Goal: Task Accomplishment & Management: Manage account settings

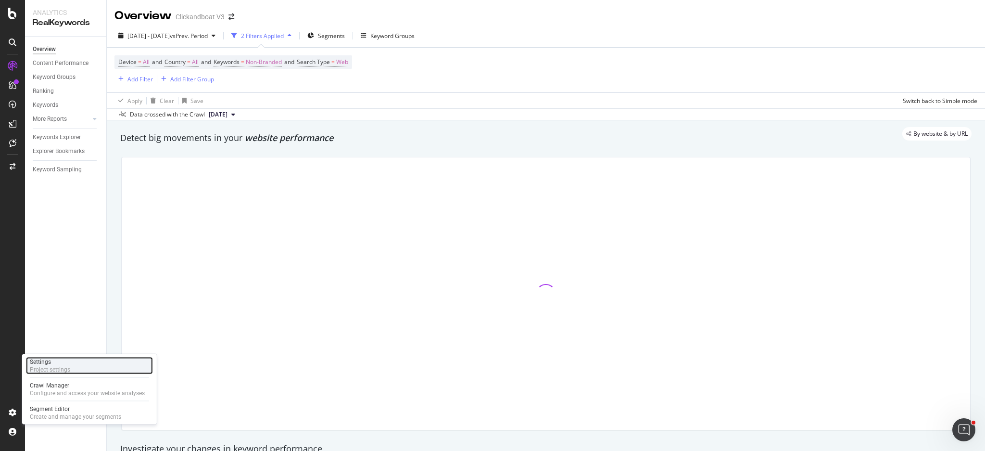
click at [64, 369] on div "Project settings" at bounding box center [50, 370] width 40 height 8
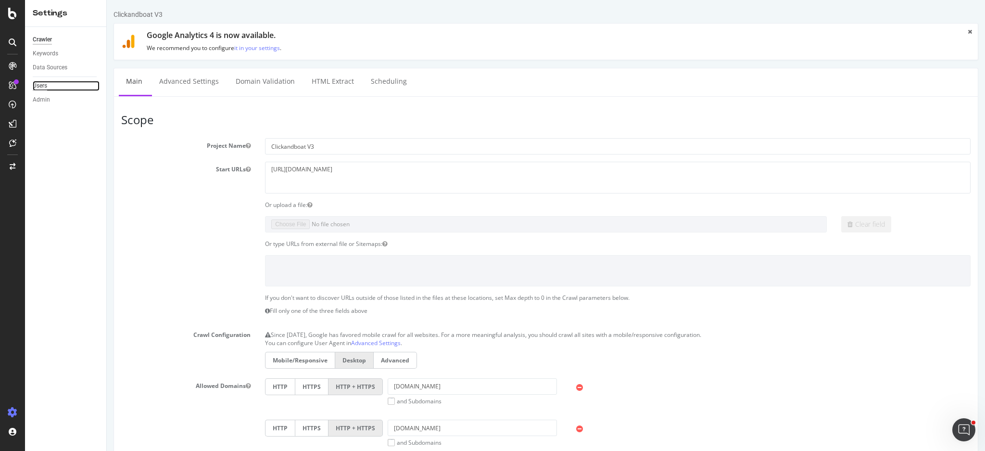
click at [43, 87] on div "Users" at bounding box center [40, 86] width 14 height 10
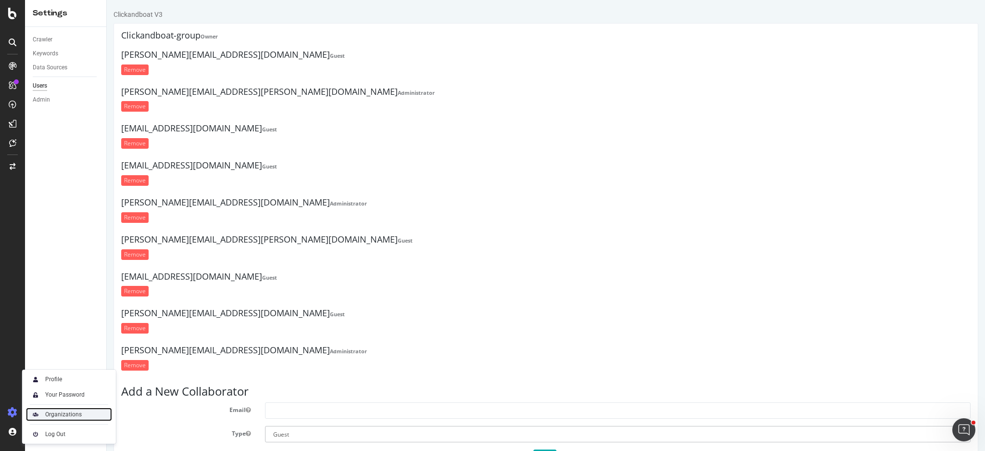
click at [74, 410] on div "Organizations" at bounding box center [63, 414] width 37 height 8
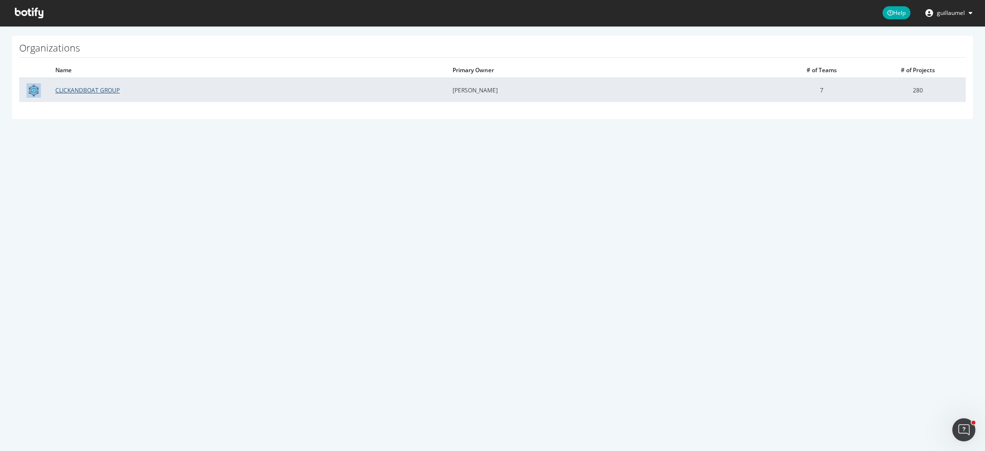
click at [85, 87] on link "CLICKANDBOAT GROUP" at bounding box center [87, 90] width 64 height 8
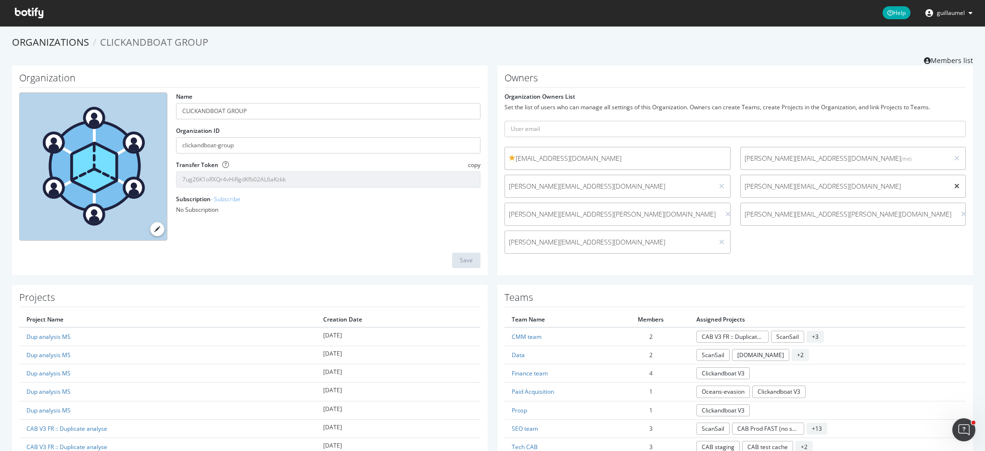
click at [954, 185] on icon at bounding box center [956, 186] width 5 height 7
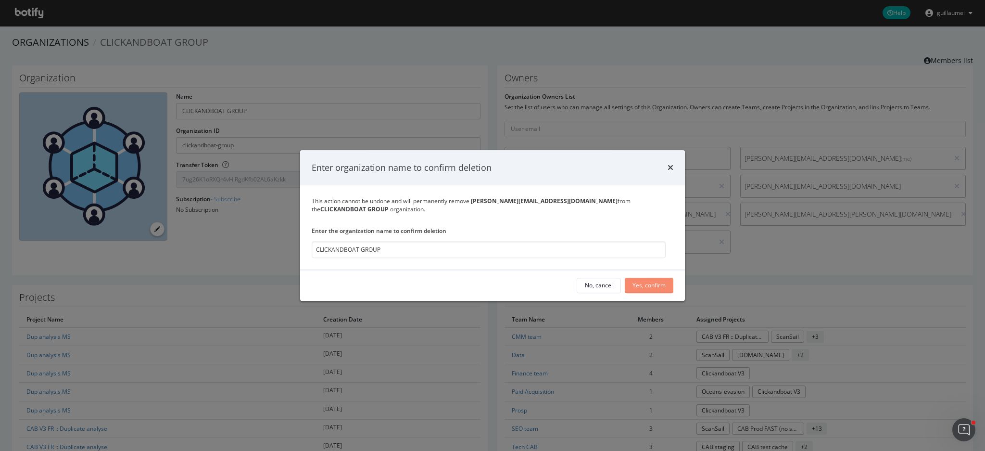
type input "CLICKANDBOAT GROUP"
click at [648, 291] on div "Yes, confirm" at bounding box center [648, 285] width 33 height 14
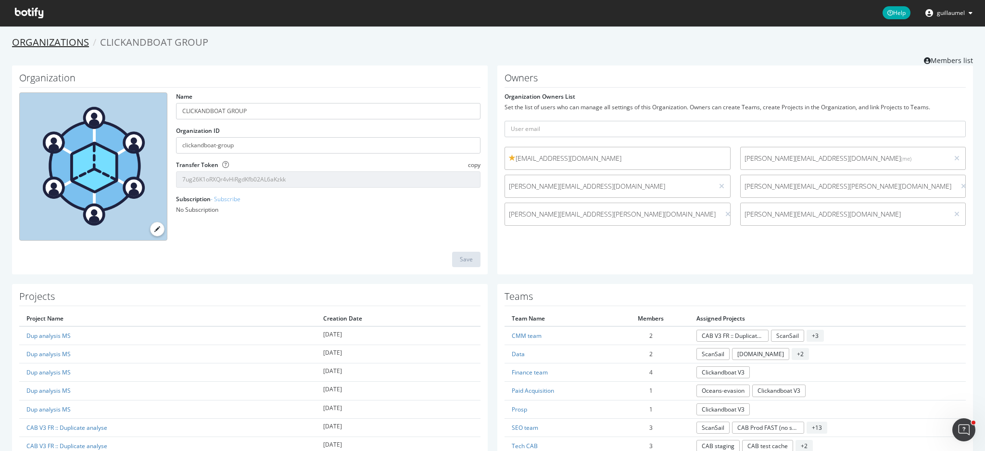
click at [34, 44] on link "Organizations" at bounding box center [50, 42] width 77 height 13
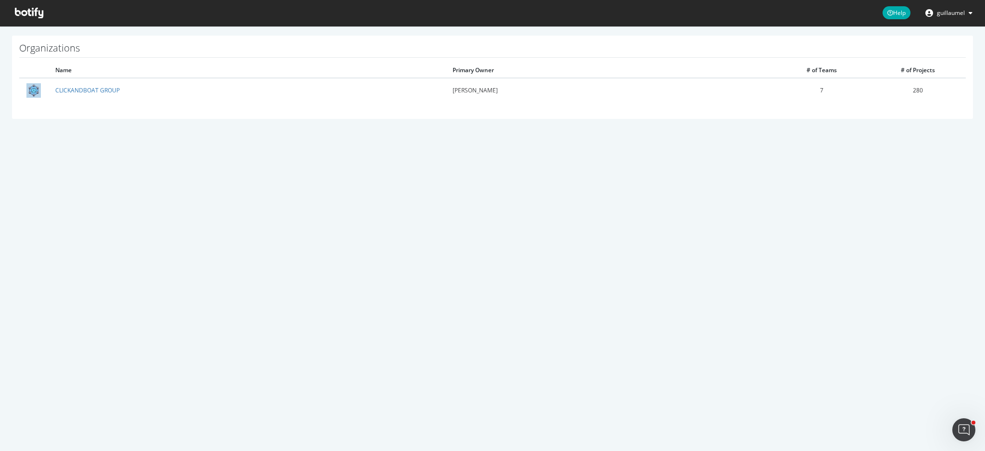
click at [21, 12] on icon at bounding box center [29, 13] width 28 height 11
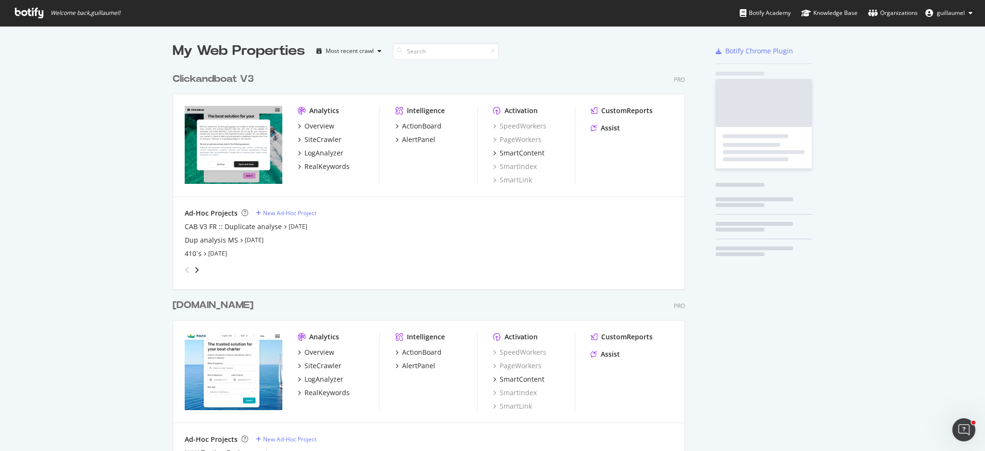
scroll to position [441, 965]
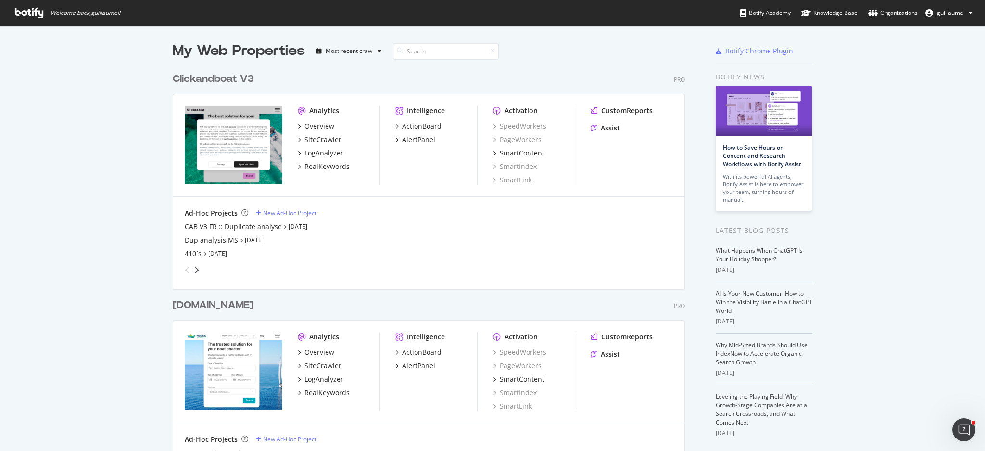
click at [941, 12] on span "guillaumel" at bounding box center [951, 13] width 28 height 8
click at [209, 80] on div "Clickandboat V3" at bounding box center [213, 79] width 81 height 14
click at [200, 304] on div "[DOMAIN_NAME]" at bounding box center [213, 305] width 81 height 14
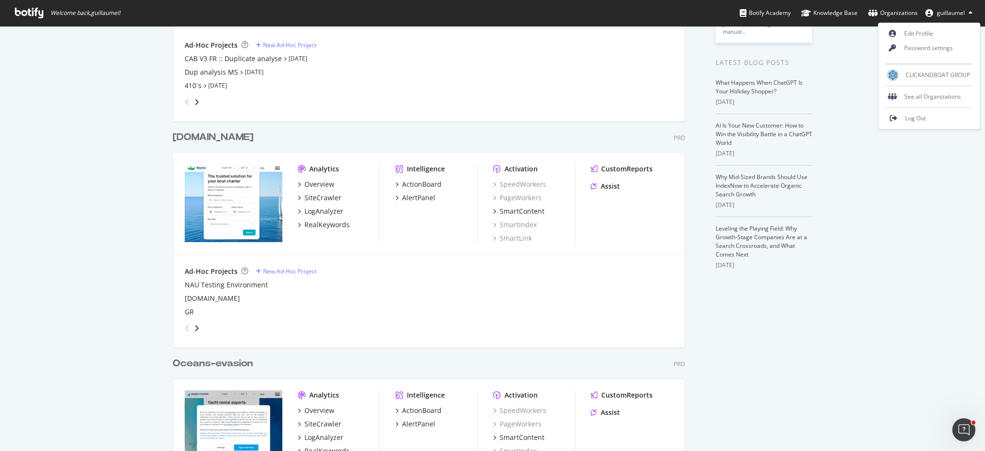
scroll to position [272, 0]
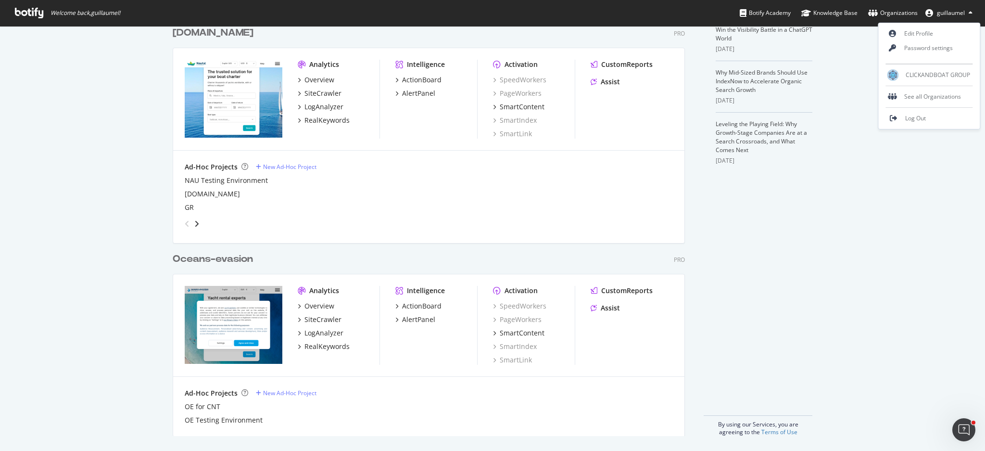
click at [213, 260] on div "Oceans-evasion" at bounding box center [213, 259] width 80 height 14
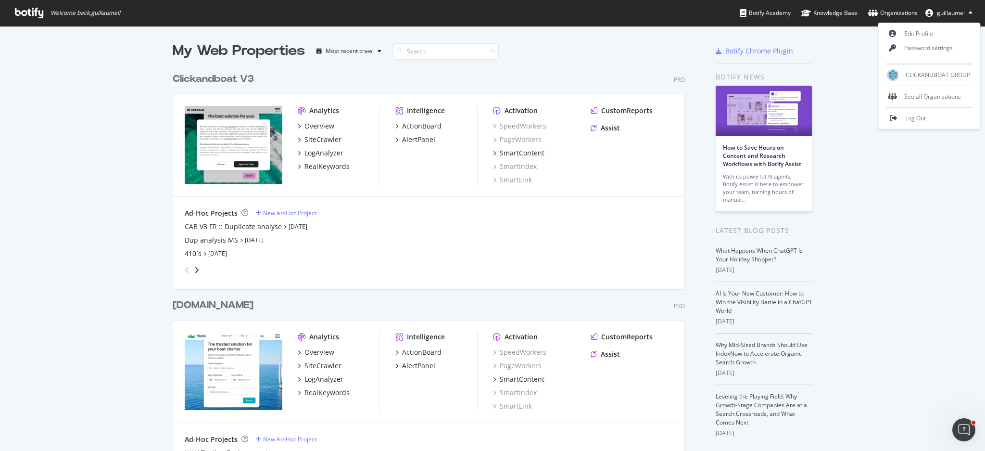
click at [681, 172] on div "Clickandboat V3 Pro Analytics Overview SiteCrawler LogAnalyzer RealKeywords Int…" at bounding box center [433, 174] width 520 height 226
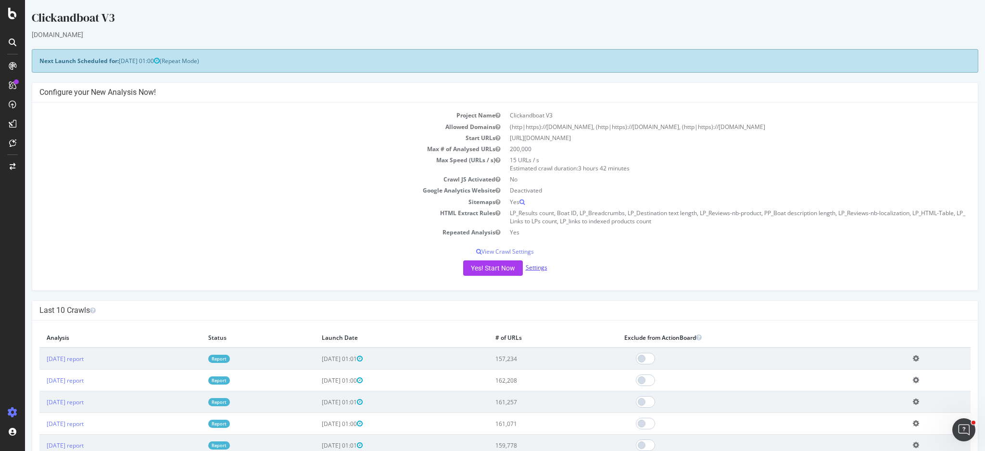
click at [539, 266] on link "Settings" at bounding box center [537, 267] width 22 height 8
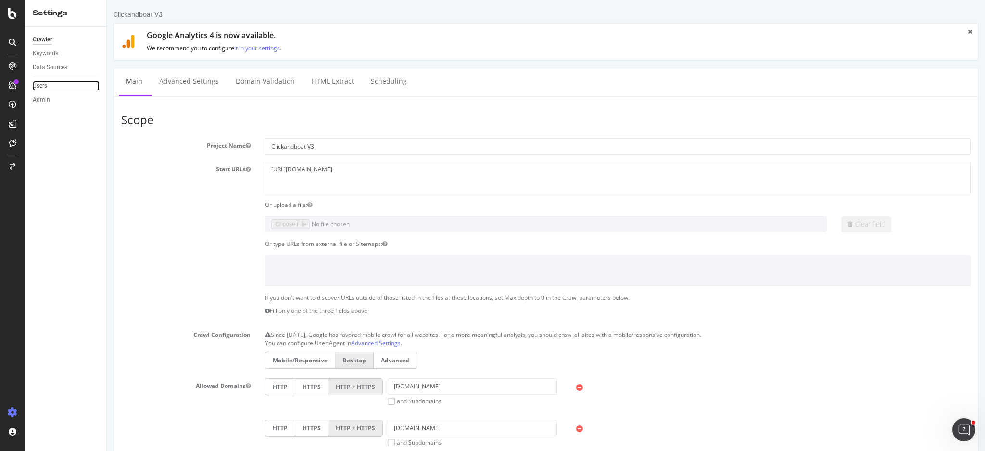
click at [48, 87] on link "Users" at bounding box center [66, 86] width 67 height 10
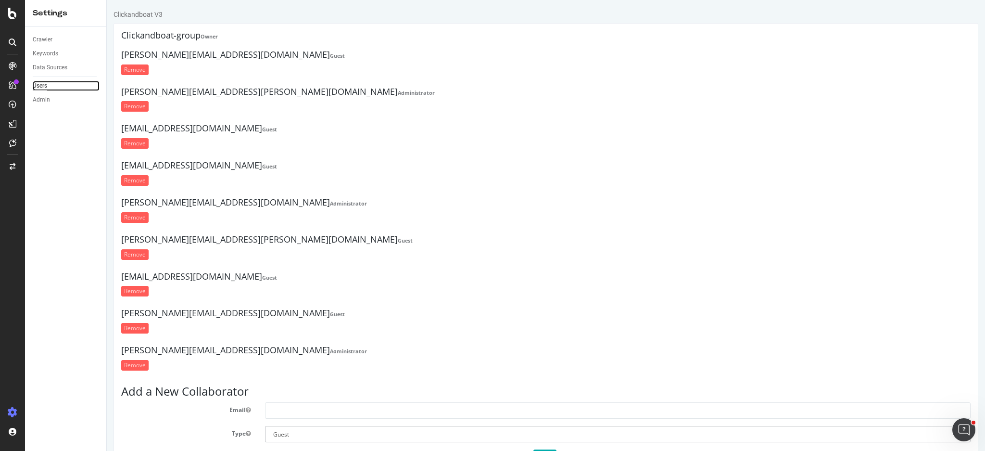
scroll to position [38, 0]
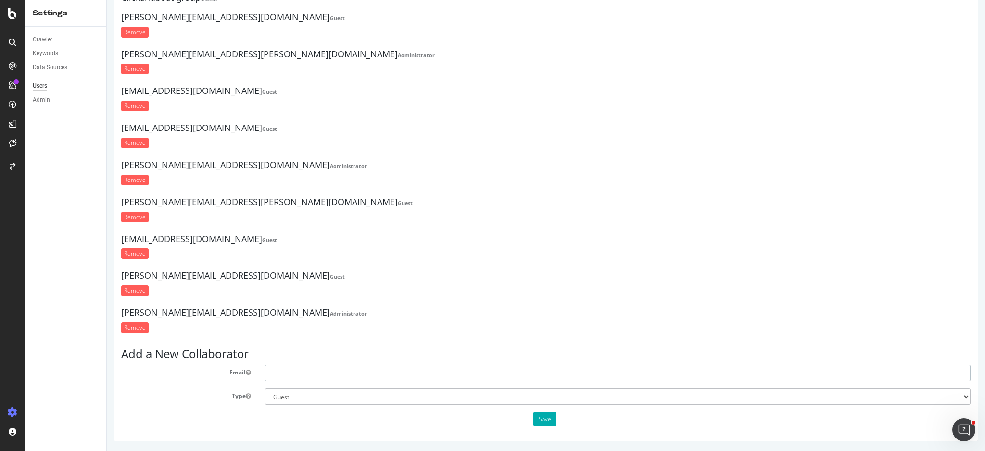
click at [328, 338] on input "text" at bounding box center [618, 373] width 706 height 16
click at [384, 338] on div "Clickandboat-group Owner [PERSON_NAME][EMAIL_ADDRESS][DOMAIN_NAME] Guest Remove…" at bounding box center [545, 209] width 849 height 433
click at [429, 338] on select "Administrator Guest" at bounding box center [618, 396] width 706 height 16
select select "1"
click at [265, 338] on select "Administrator Guest" at bounding box center [618, 396] width 706 height 16
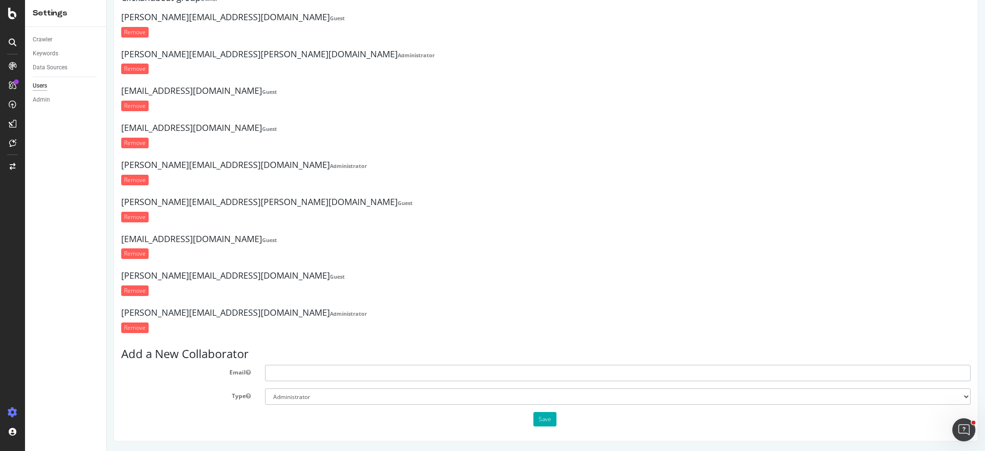
click at [397, 338] on input "text" at bounding box center [618, 373] width 706 height 16
type input "u"
type input "[PERSON_NAME][EMAIL_ADDRESS][PERSON_NAME][DOMAIN_NAME]"
click at [543, 338] on button "Save" at bounding box center [544, 419] width 23 height 14
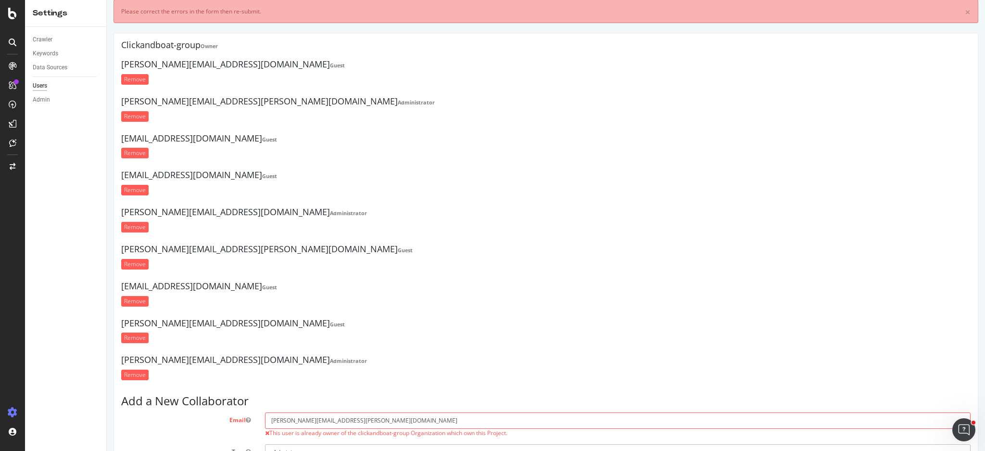
scroll to position [0, 0]
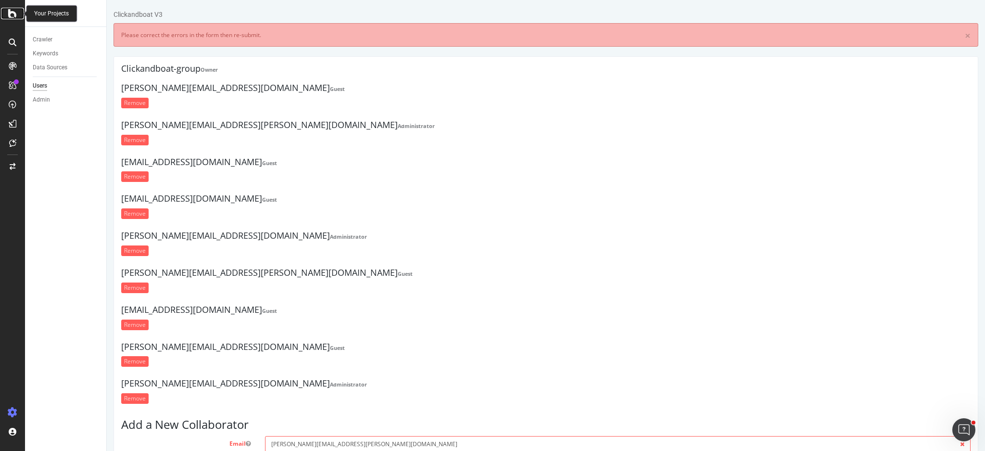
click at [8, 13] on icon at bounding box center [12, 14] width 9 height 12
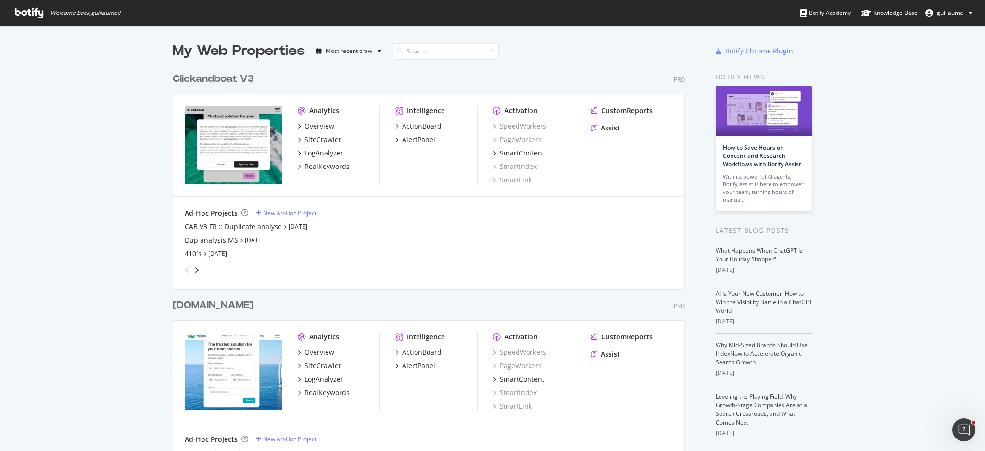
scroll to position [192, 0]
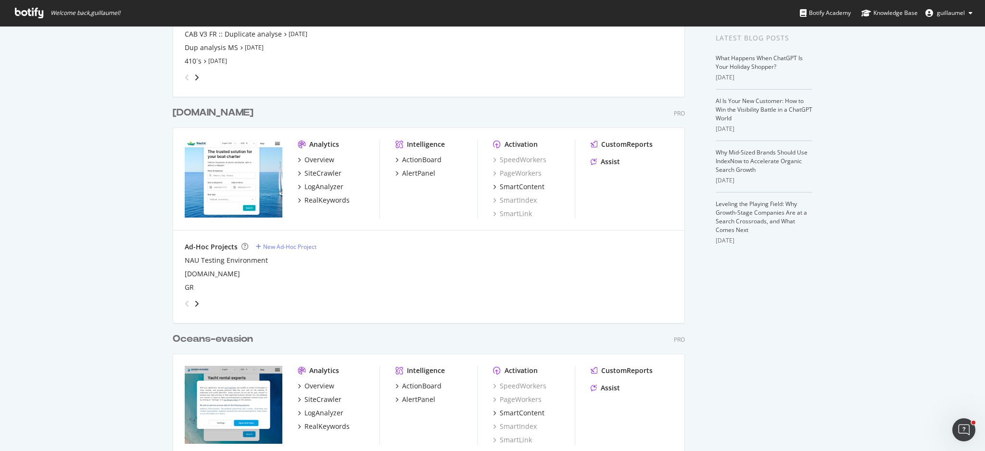
click at [738, 15] on span "guillaumel" at bounding box center [951, 13] width 28 height 8
click at [738, 143] on div "My Web Properties Most recent crawl Clickandboat V3 Pro Analytics Overview Site…" at bounding box center [492, 182] width 985 height 697
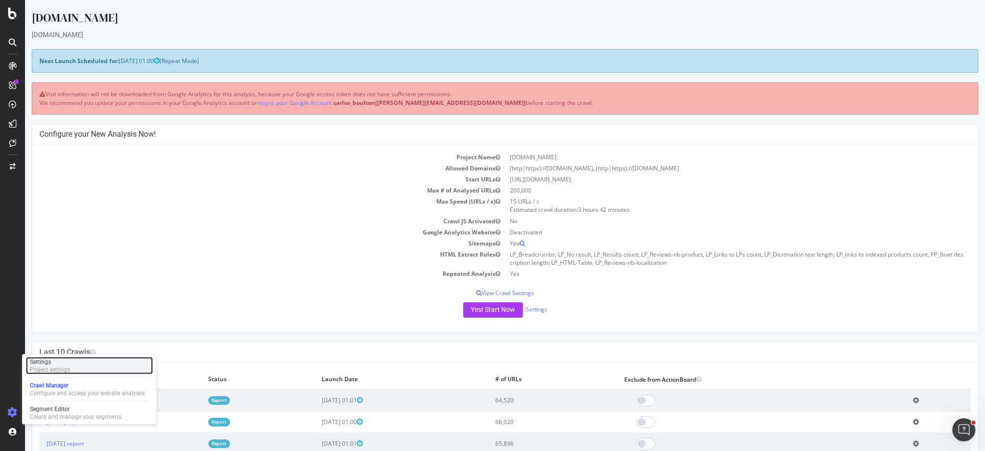
click at [64, 338] on div "Project settings" at bounding box center [50, 370] width 40 height 8
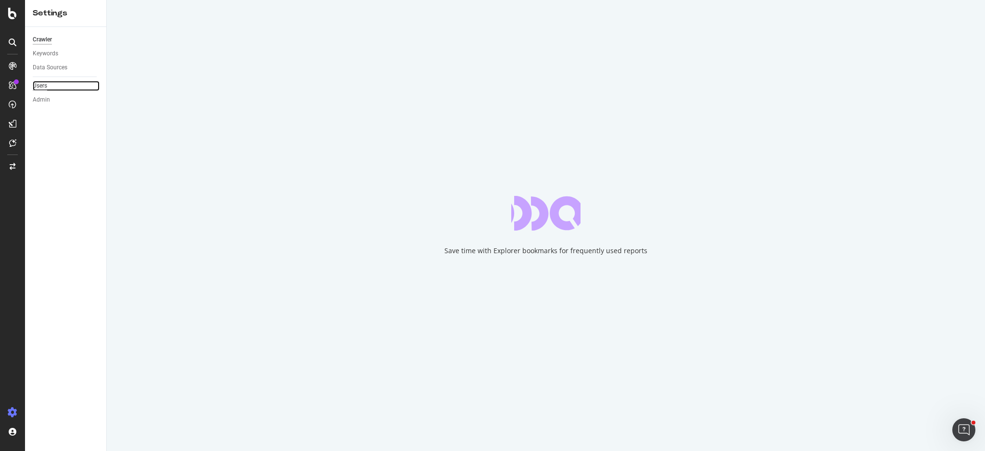
click at [43, 85] on div "Users" at bounding box center [40, 86] width 14 height 10
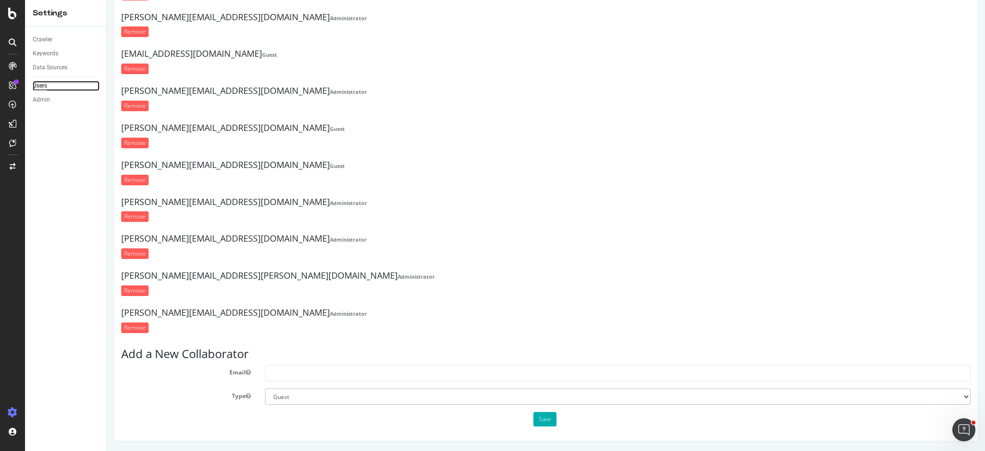
scroll to position [74, 0]
click at [340, 338] on input "text" at bounding box center [618, 373] width 706 height 16
paste input "[PERSON_NAME][EMAIL_ADDRESS][PERSON_NAME][DOMAIN_NAME]"
type input "[PERSON_NAME][EMAIL_ADDRESS][PERSON_NAME][DOMAIN_NAME]"
click at [315, 338] on select "Administrator Guest" at bounding box center [618, 397] width 706 height 16
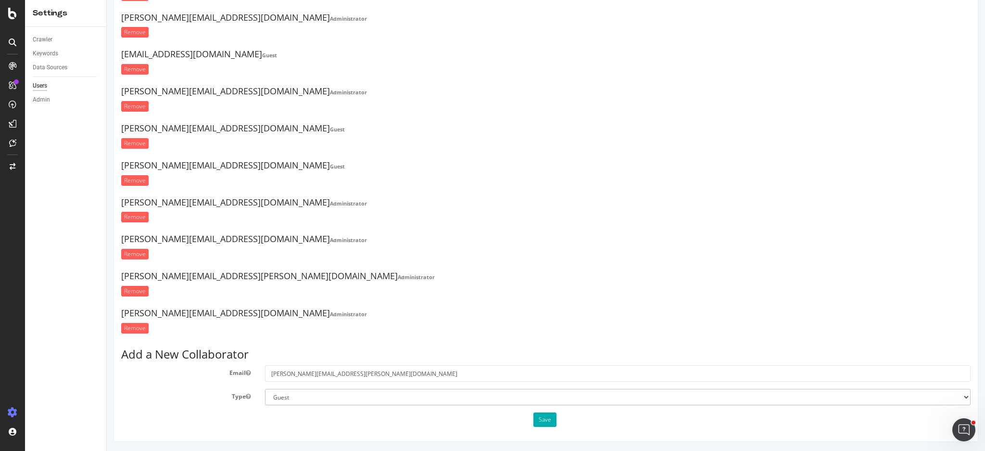
select select "1"
click at [265, 338] on select "Administrator Guest" at bounding box center [618, 397] width 706 height 16
click at [540, 338] on button "Save" at bounding box center [544, 419] width 23 height 14
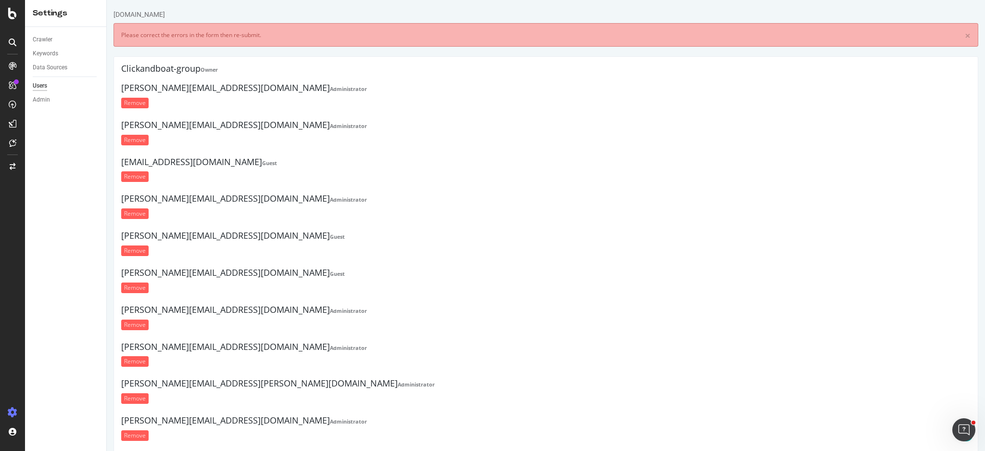
scroll to position [116, 0]
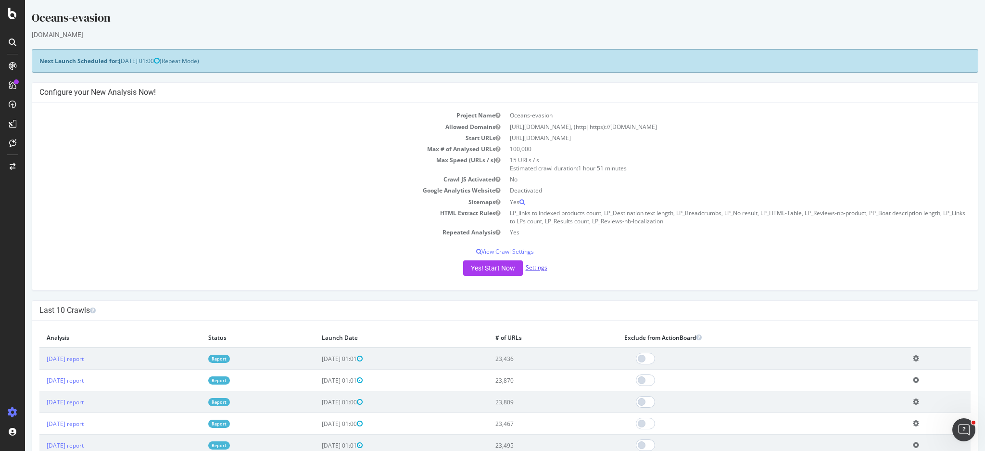
click at [526, 268] on link "Settings" at bounding box center [537, 267] width 22 height 8
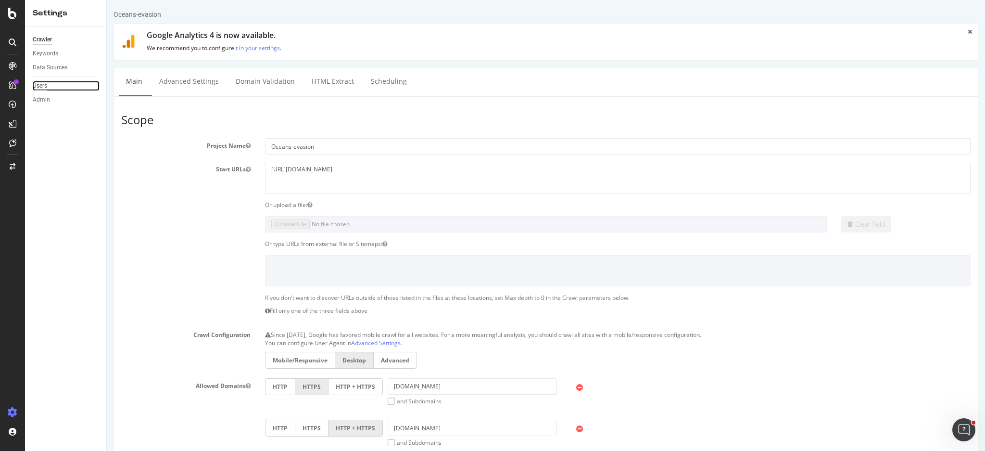
click at [44, 84] on div "Users" at bounding box center [40, 86] width 14 height 10
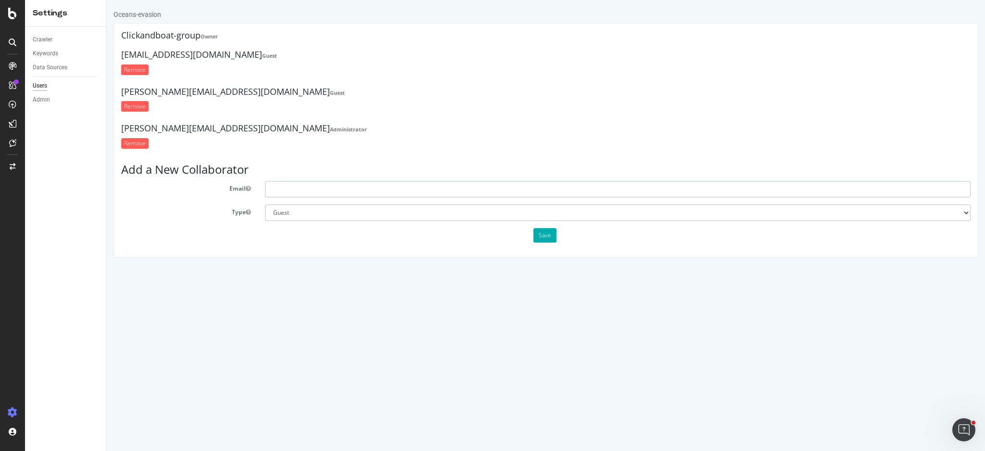
click at [370, 185] on input "text" at bounding box center [618, 189] width 706 height 16
type input "[PERSON_NAME][EMAIL_ADDRESS][PERSON_NAME][DOMAIN_NAME]"
click at [375, 210] on select "Administrator Guest" at bounding box center [618, 212] width 706 height 16
select select "1"
click at [265, 204] on select "Administrator Guest" at bounding box center [618, 212] width 706 height 16
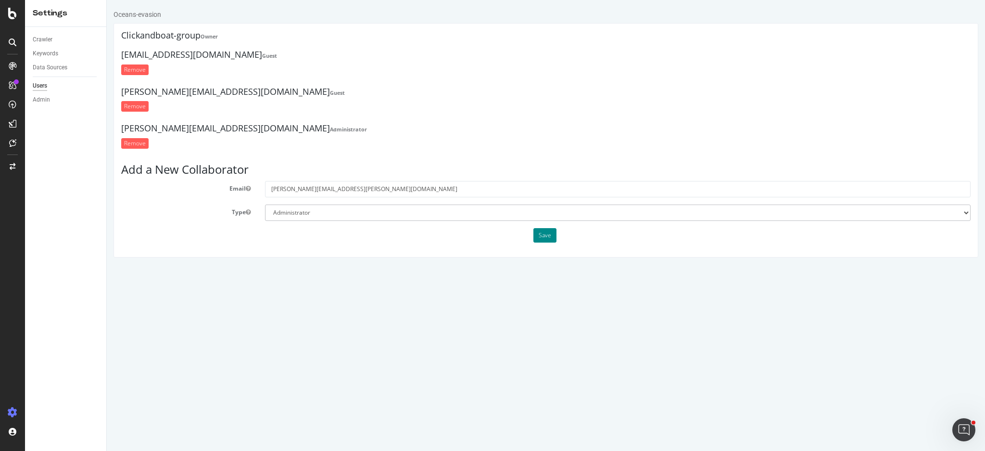
click at [552, 229] on button "Save" at bounding box center [544, 235] width 23 height 14
